Goal: Task Accomplishment & Management: Manage account settings

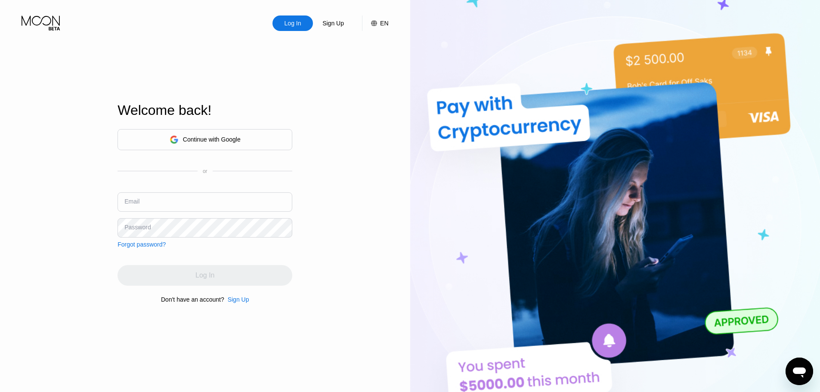
click at [33, 17] on icon at bounding box center [42, 23] width 40 height 15
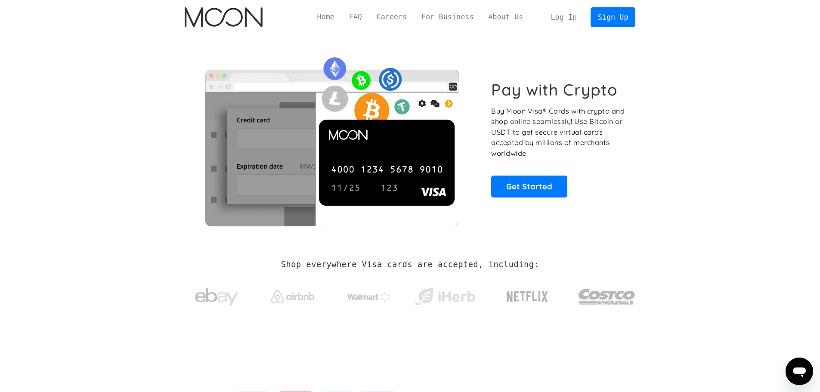
click at [567, 16] on link "Log In" at bounding box center [564, 17] width 40 height 19
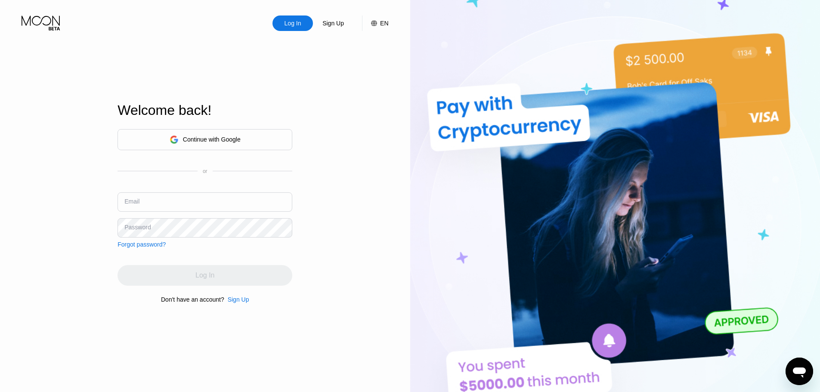
click at [255, 139] on div "Continue with Google" at bounding box center [205, 139] width 175 height 21
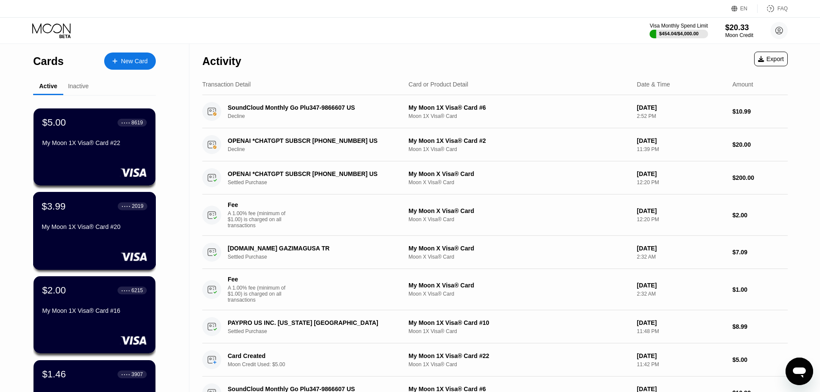
click at [136, 239] on div "$3.99 ● ● ● ● 2019 My Moon 1X Visa® Card #20" at bounding box center [94, 231] width 123 height 78
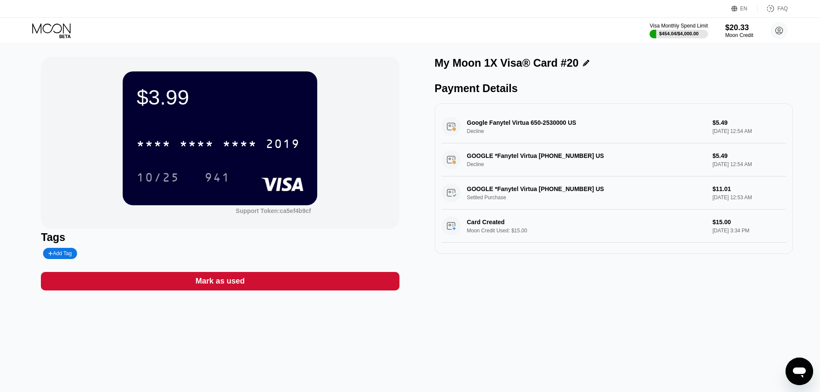
scroll to position [2, 0]
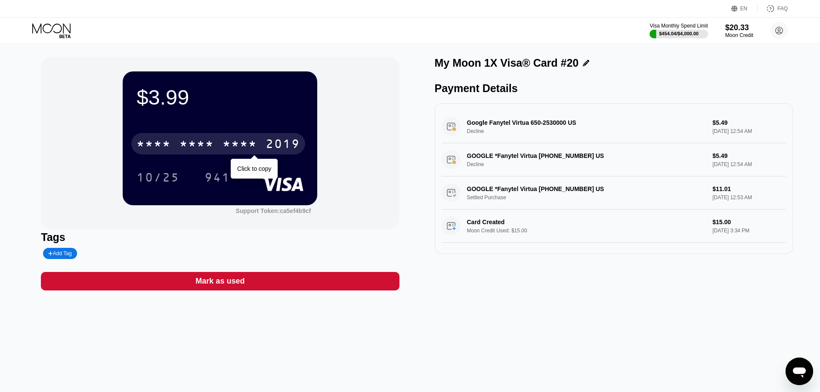
click at [278, 139] on div "* * * * * * * * * * * * 2019" at bounding box center [218, 144] width 174 height 22
